Goal: Find contact information: Find contact information

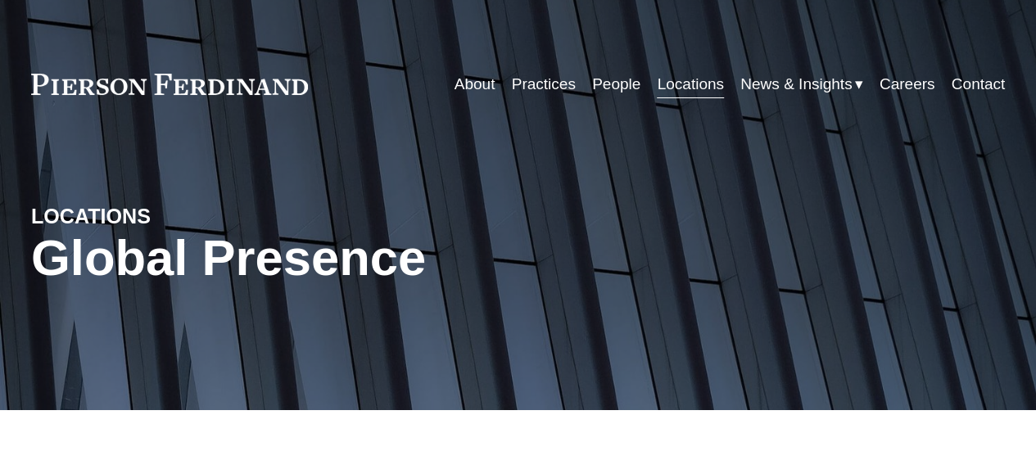
click at [665, 85] on link "Locations" at bounding box center [690, 84] width 66 height 31
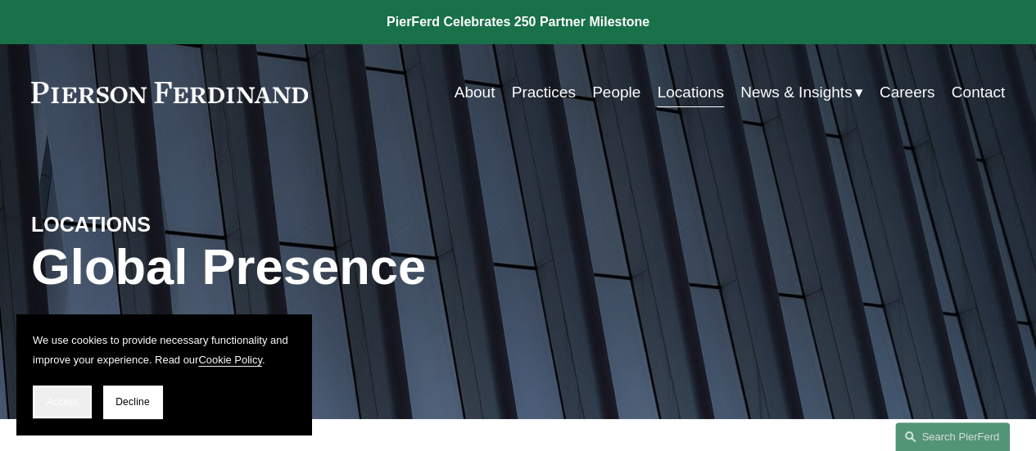
click at [62, 402] on span "Accept" at bounding box center [62, 401] width 31 height 11
